Goal: Use online tool/utility

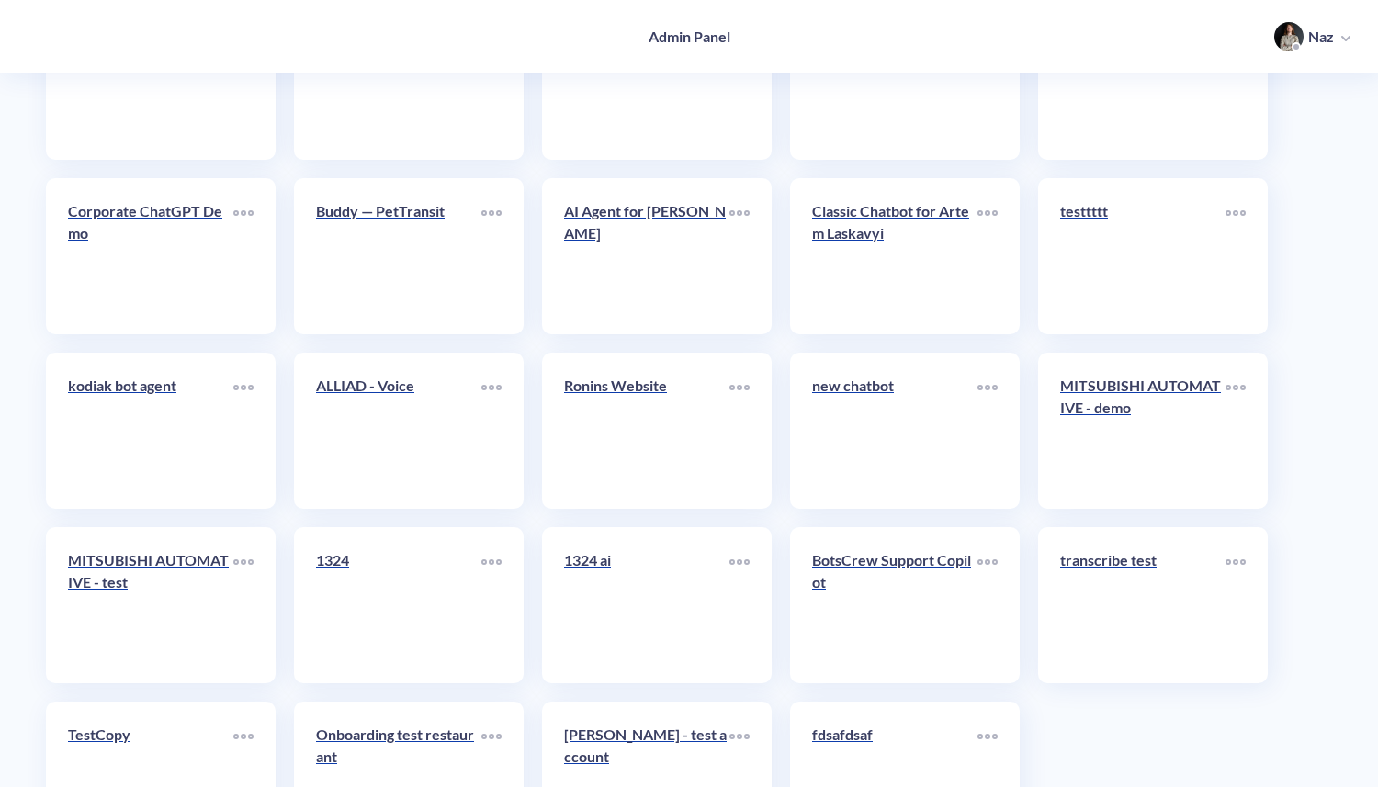
scroll to position [7471, 0]
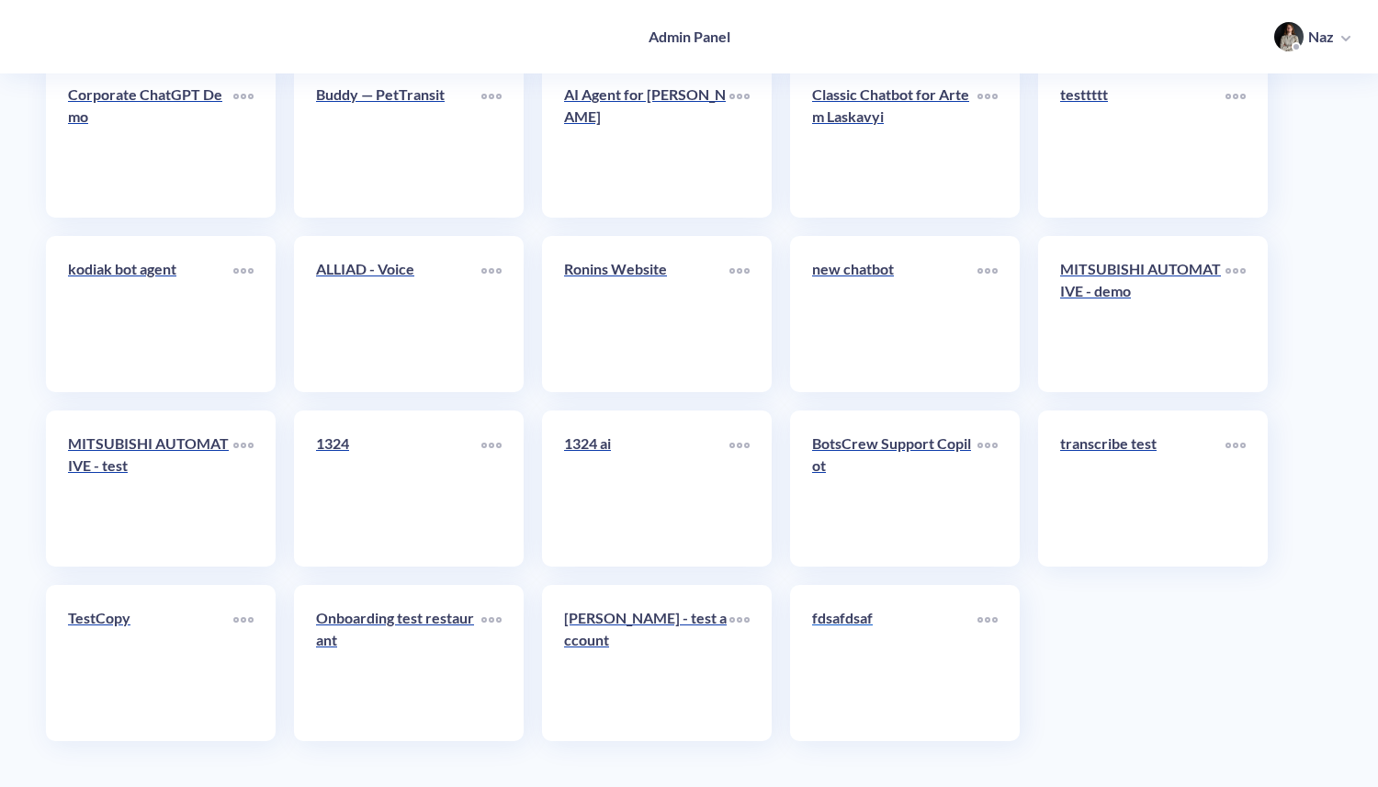
click at [860, 614] on p "fdsafdsaf" at bounding box center [894, 618] width 165 height 22
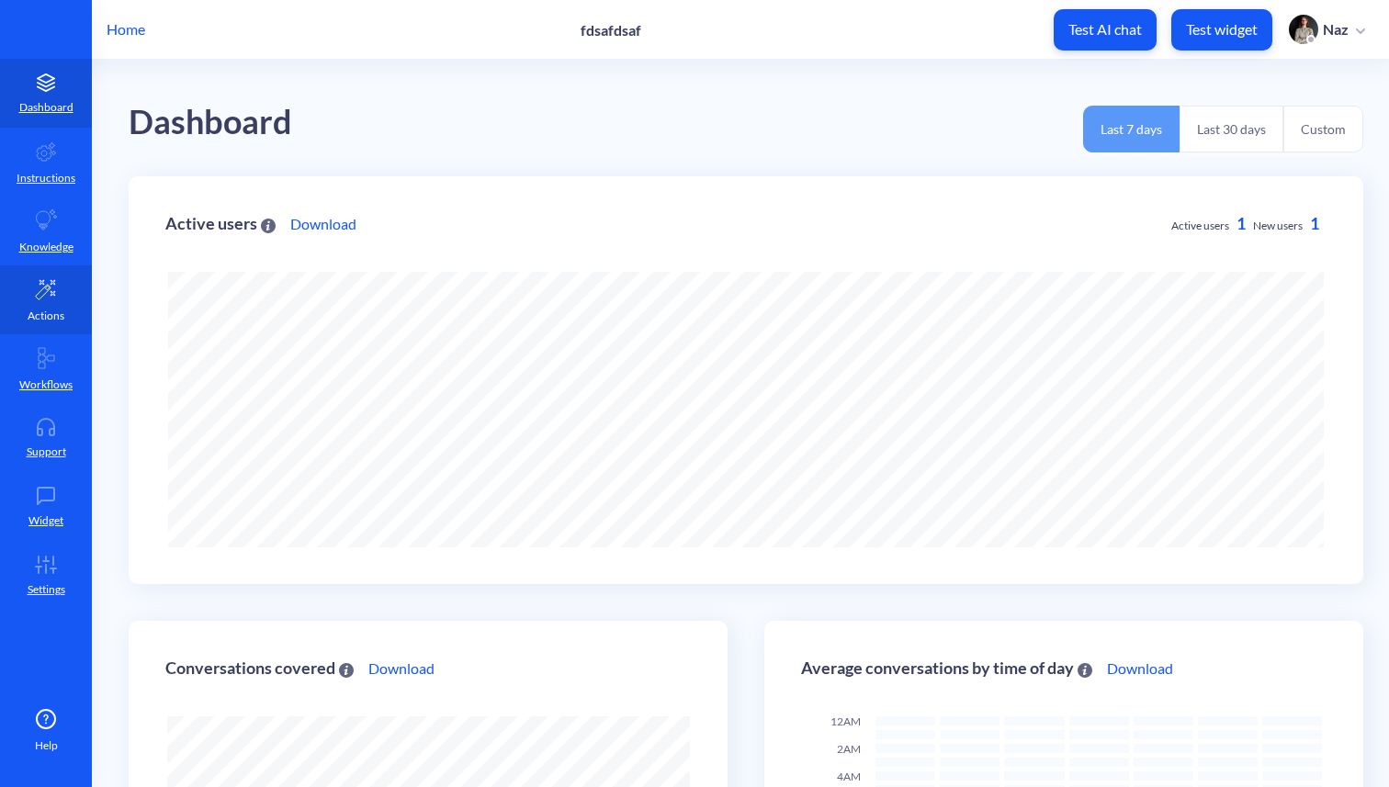
scroll to position [787, 1389]
click at [56, 270] on link "Actions" at bounding box center [46, 300] width 92 height 69
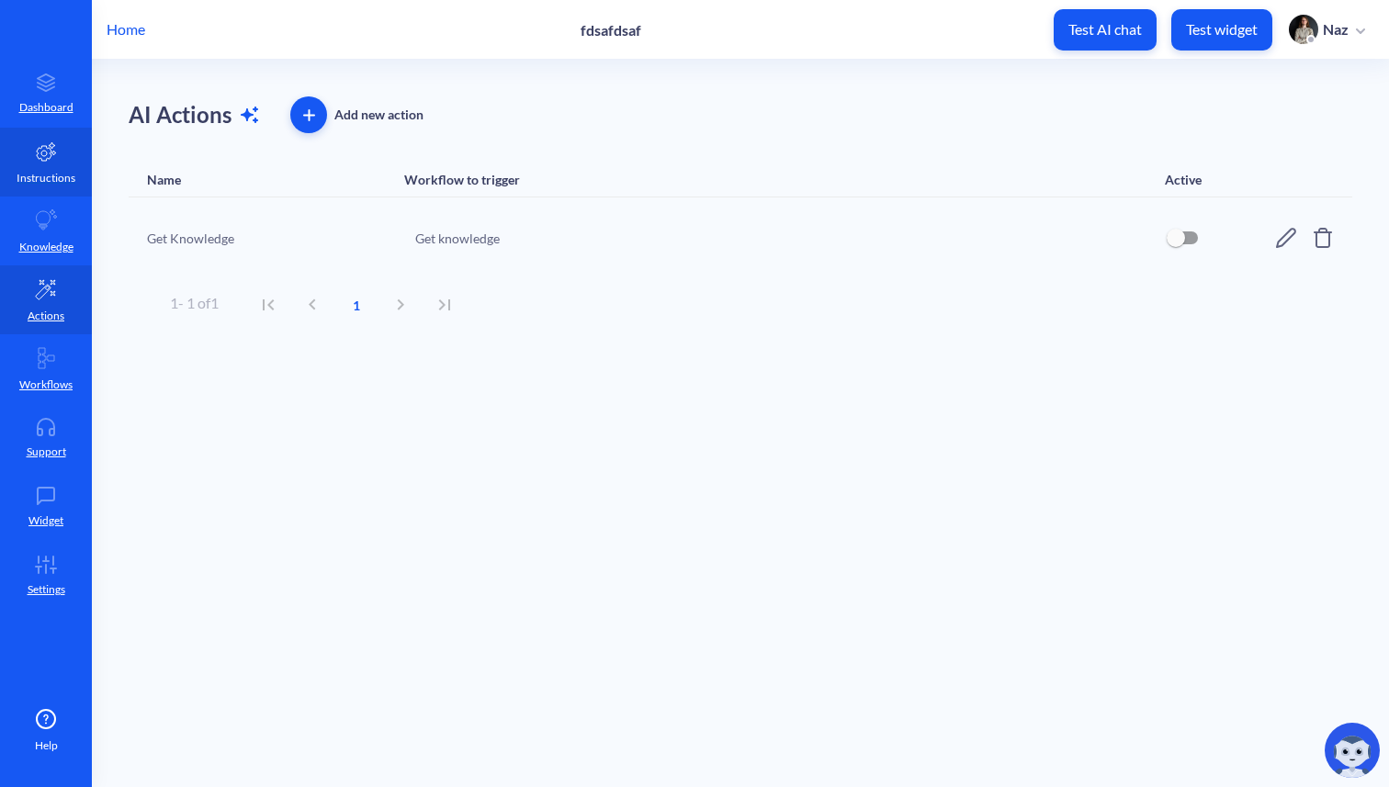
drag, startPoint x: 69, startPoint y: 167, endPoint x: 86, endPoint y: 174, distance: 18.6
click at [69, 167] on link "Instructions" at bounding box center [46, 162] width 92 height 69
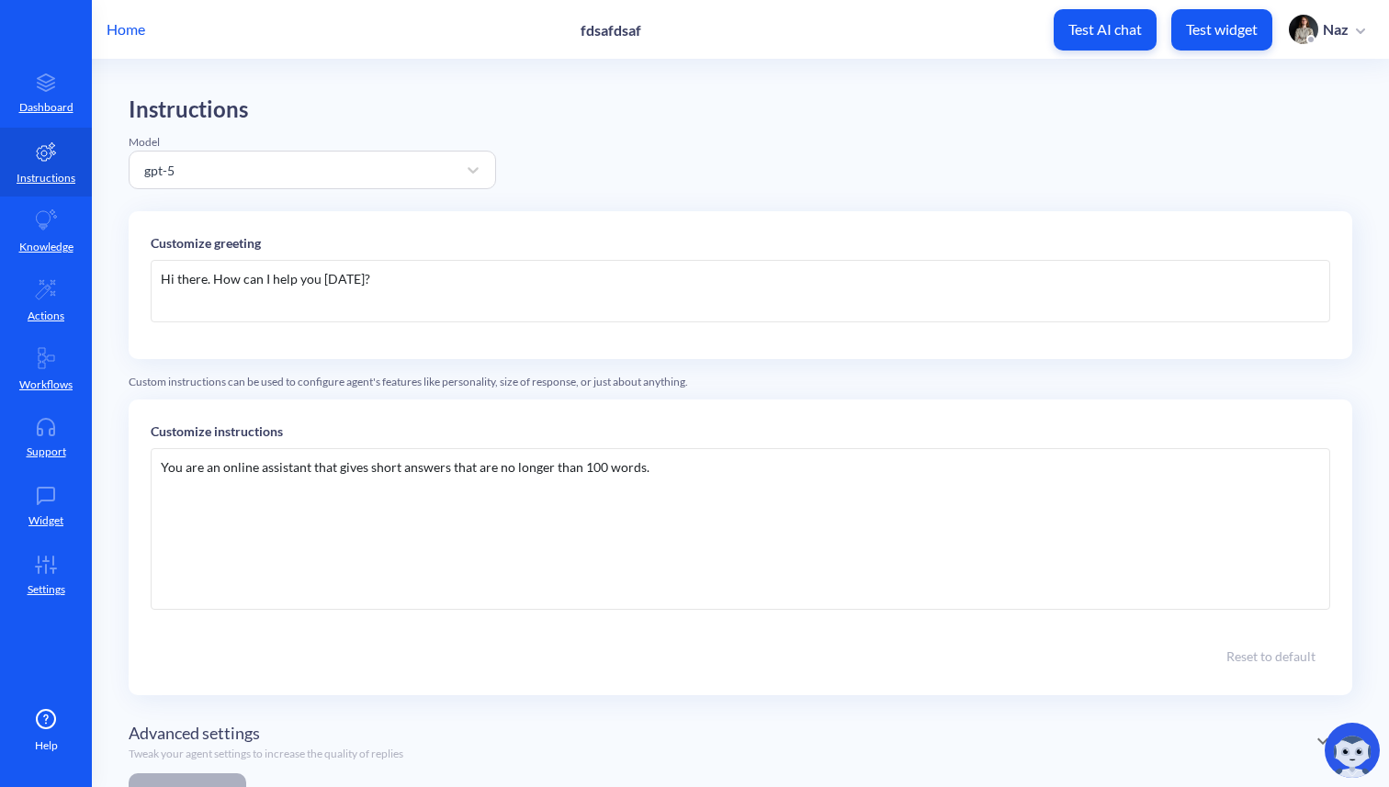
click at [1241, 26] on p "Test widget" at bounding box center [1222, 29] width 72 height 18
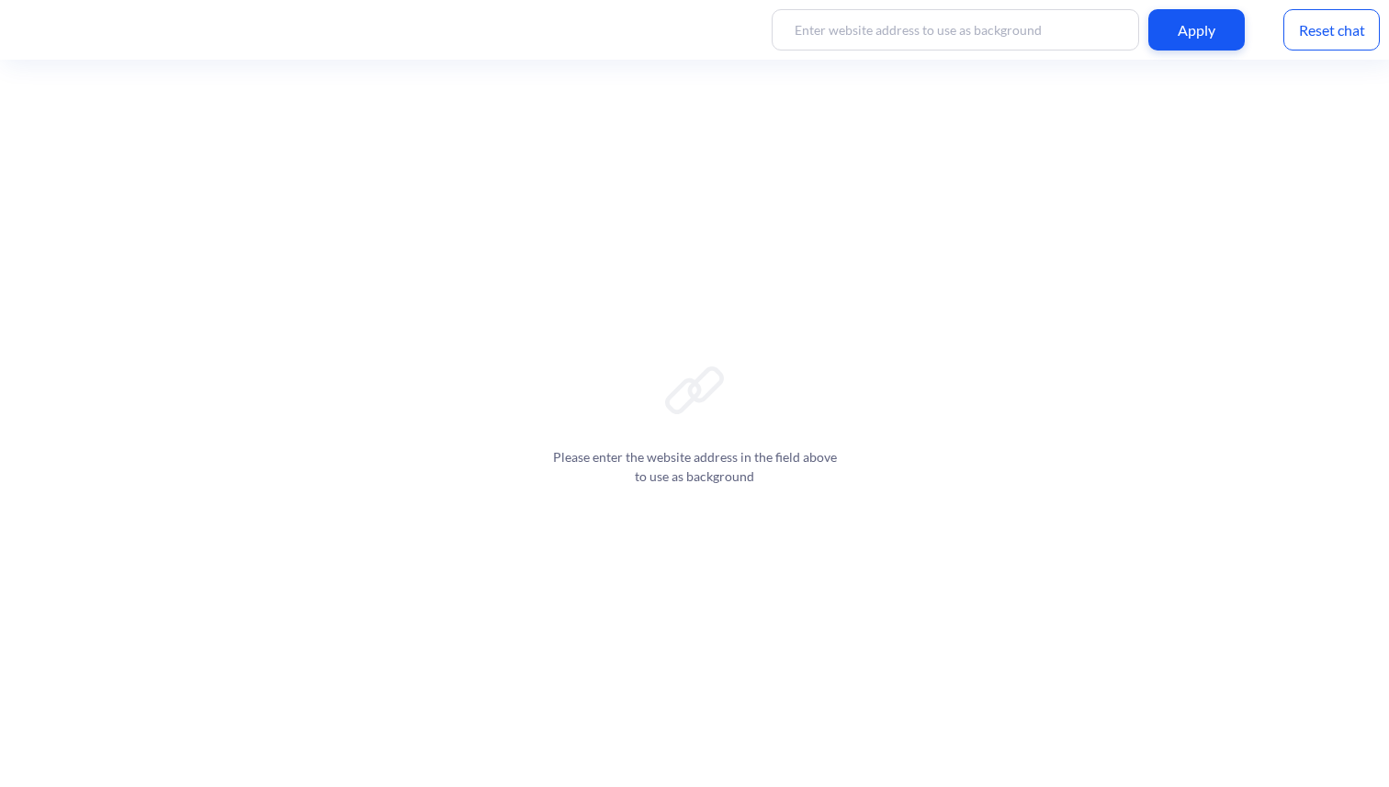
scroll to position [3, 0]
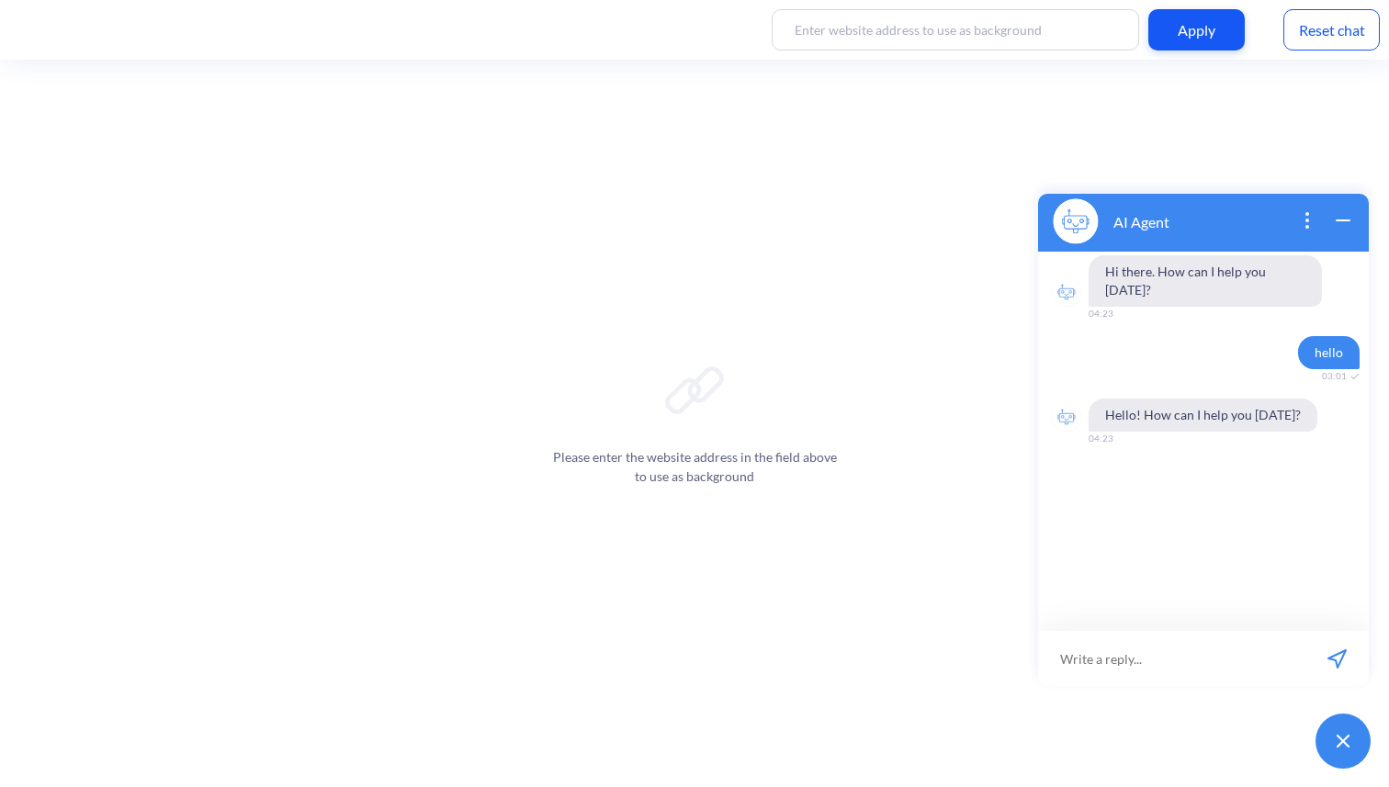
click at [1234, 655] on input at bounding box center [1171, 658] width 267 height 55
type input "g"
type input "hello"
